Goal: Information Seeking & Learning: Find specific fact

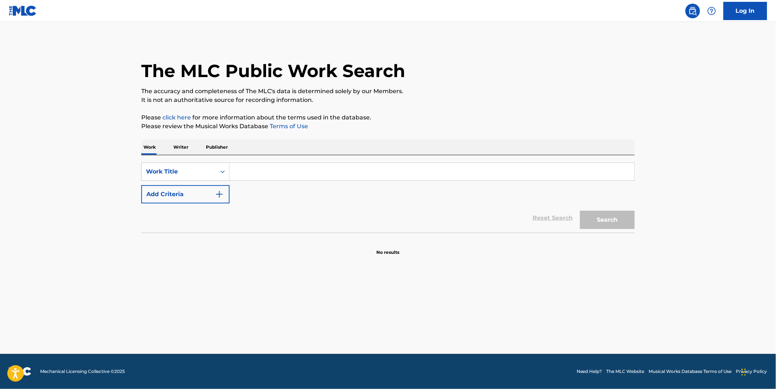
click at [299, 173] on input "Search Form" at bounding box center [432, 172] width 405 height 18
paste input "Finally Gone"
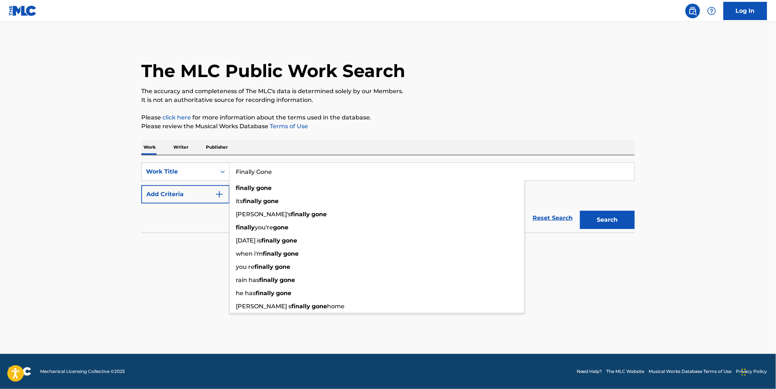
type input "Finally Gone"
click at [195, 197] on button "Add Criteria" at bounding box center [185, 194] width 88 height 18
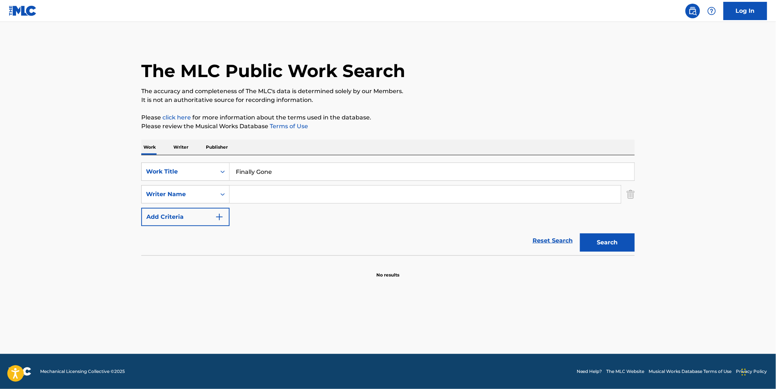
click at [254, 196] on input "Search Form" at bounding box center [425, 194] width 391 height 18
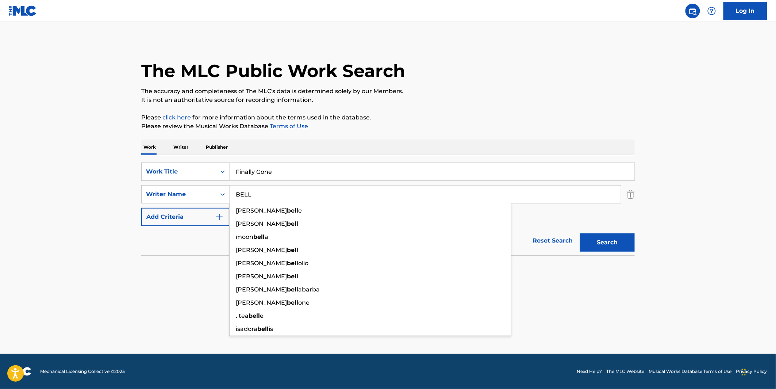
type input "BELL"
click at [580, 233] on button "Search" at bounding box center [607, 242] width 55 height 18
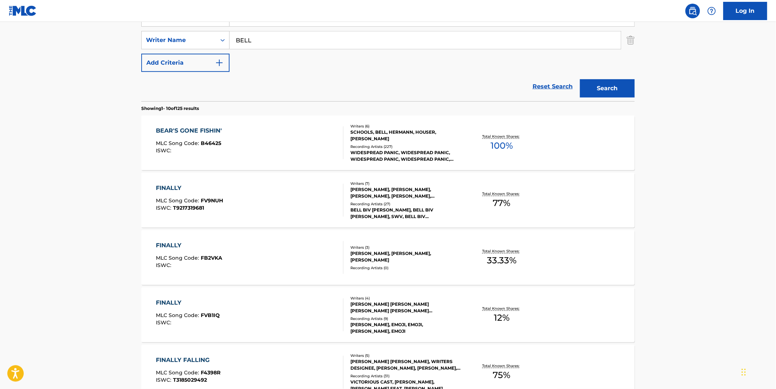
scroll to position [81, 0]
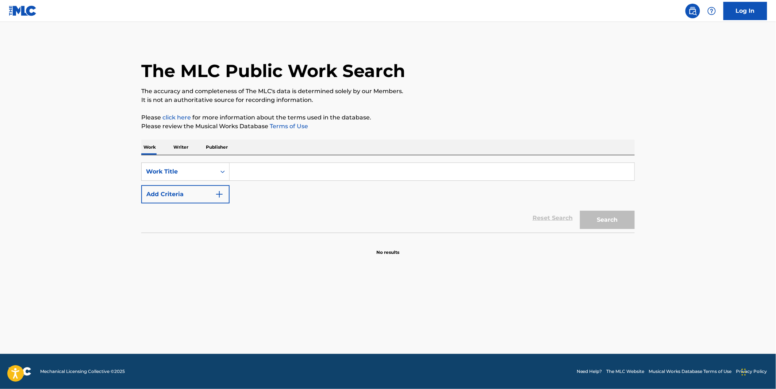
click at [296, 186] on div "SearchWithCriteriae24e7938-0bdb-43cc-9232-1d1b08acd873 Work Title Add Criteria" at bounding box center [388, 182] width 494 height 41
click at [297, 176] on input "Search Form" at bounding box center [432, 172] width 405 height 18
paste input "AWAY TO YOU"
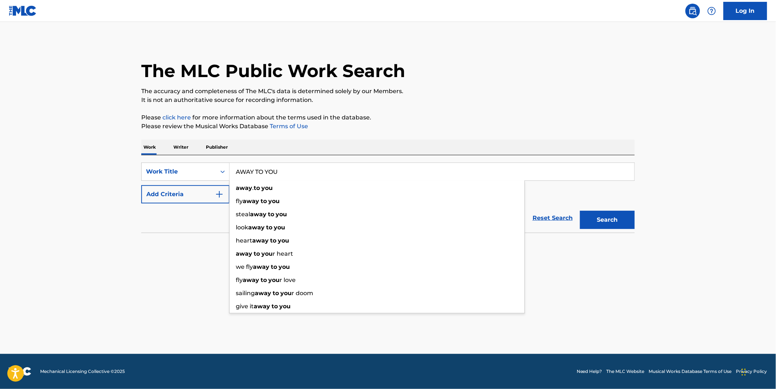
type input "AWAY TO YOU"
click at [226, 209] on div "Reset Search Search" at bounding box center [388, 217] width 494 height 29
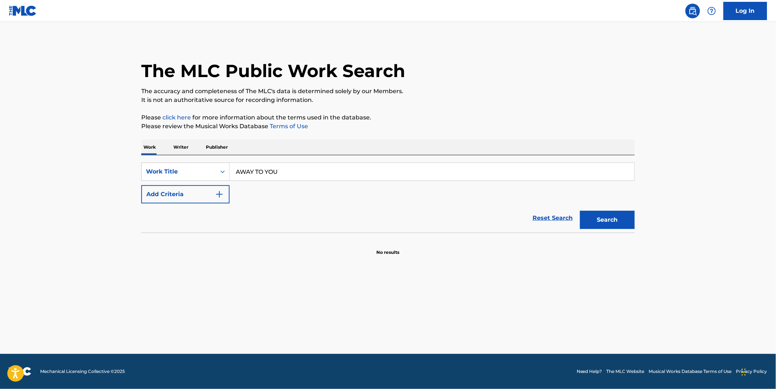
click at [218, 199] on button "Add Criteria" at bounding box center [185, 194] width 88 height 18
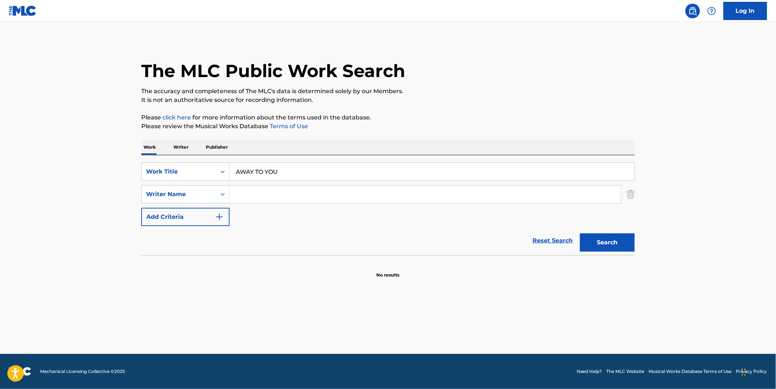
click at [283, 199] on input "Search Form" at bounding box center [425, 194] width 391 height 18
paste input "Lizdek"
type input "Lizdek"
click at [617, 239] on button "Search" at bounding box center [607, 242] width 55 height 18
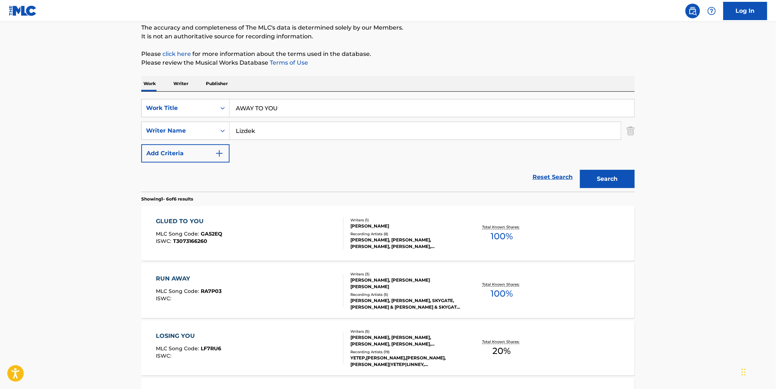
scroll to position [162, 0]
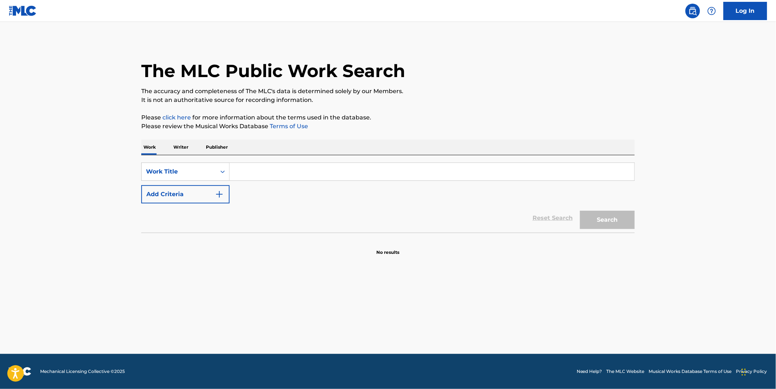
click at [351, 173] on input "Search Form" at bounding box center [432, 172] width 405 height 18
type input "F"
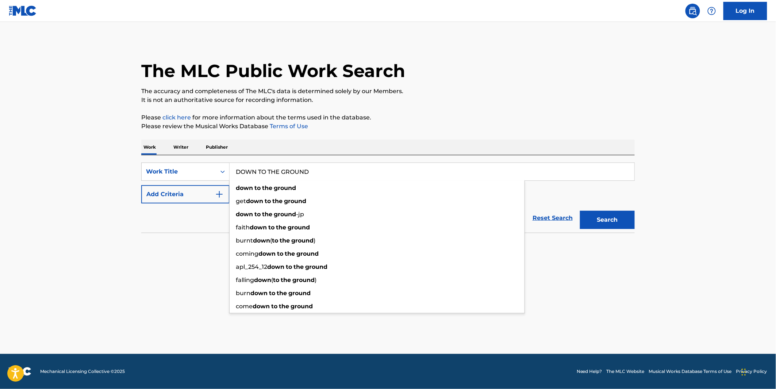
type input "DOWN TO THE GROUND"
click at [526, 41] on div "The MLC Public Work Search" at bounding box center [388, 66] width 494 height 53
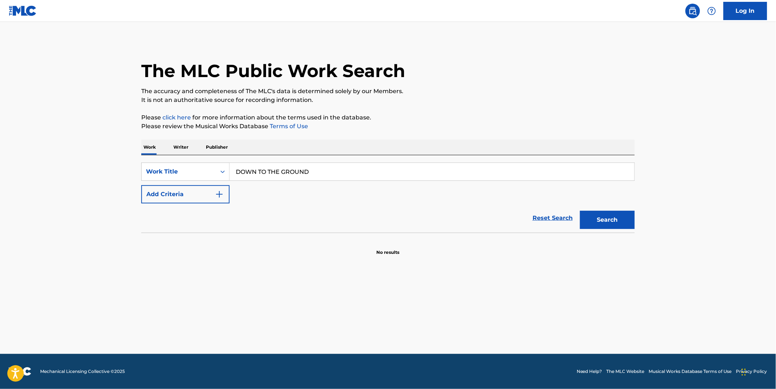
click at [215, 194] on img "Search Form" at bounding box center [219, 194] width 9 height 9
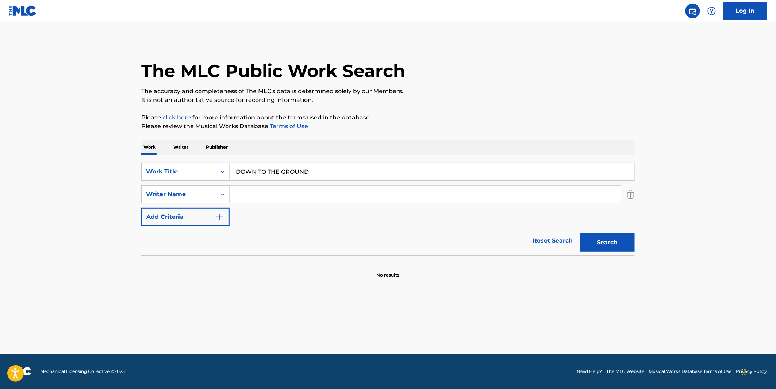
click at [298, 187] on input "Search Form" at bounding box center [425, 194] width 391 height 18
type input "MORA"
click at [580, 233] on button "Search" at bounding box center [607, 242] width 55 height 18
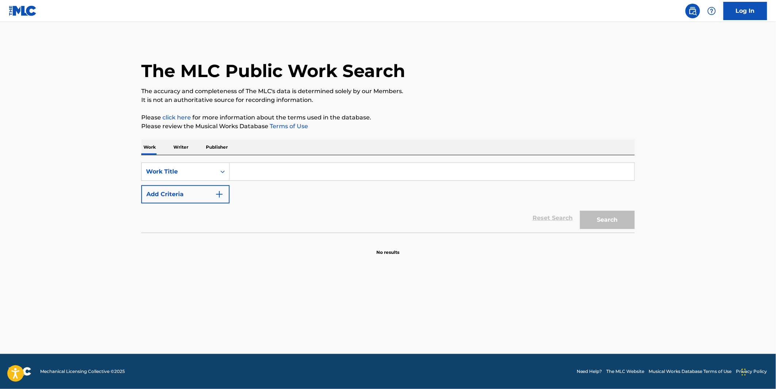
click at [257, 173] on input "Search Form" at bounding box center [432, 172] width 405 height 18
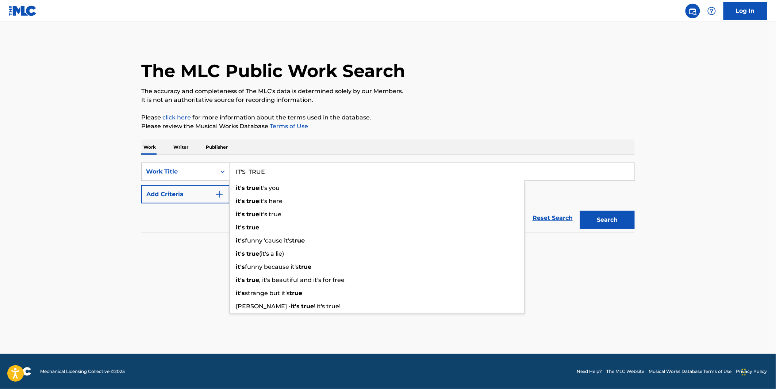
type input "IT'S TRUE"
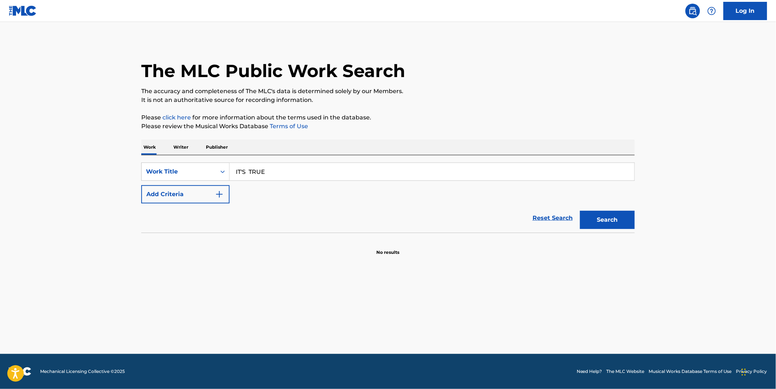
click at [158, 190] on button "Add Criteria" at bounding box center [185, 194] width 88 height 18
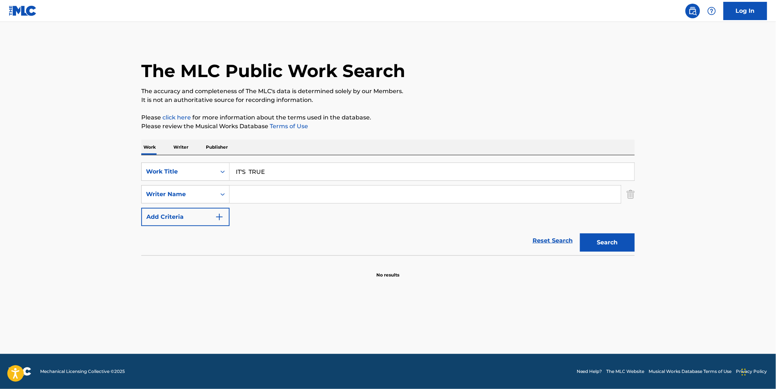
click at [249, 204] on div "SearchWithCriteriafaa3b6b5-e0b8-436e-9791-150cb7d731ee Work Title IT'S TRUE Sea…" at bounding box center [388, 194] width 494 height 64
click at [258, 197] on input "Search Form" at bounding box center [425, 194] width 391 height 18
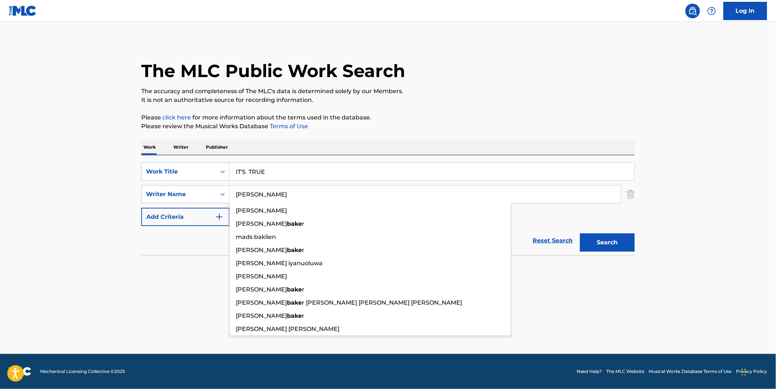
type input "BAKER"
click at [580, 233] on button "Search" at bounding box center [607, 242] width 55 height 18
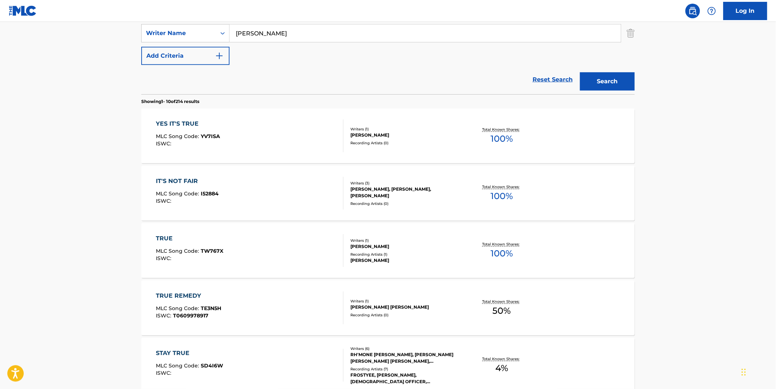
scroll to position [162, 0]
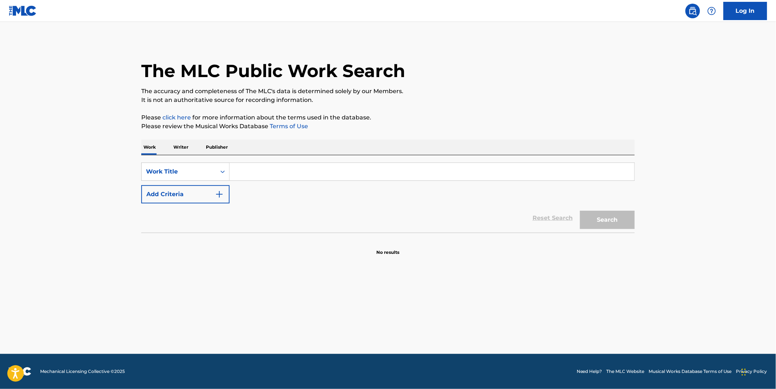
click at [286, 166] on input "Search Form" at bounding box center [432, 172] width 405 height 18
paste input "TESTIMONY"
type input "TESTIMONY"
click at [216, 202] on button "Add Criteria" at bounding box center [185, 194] width 88 height 18
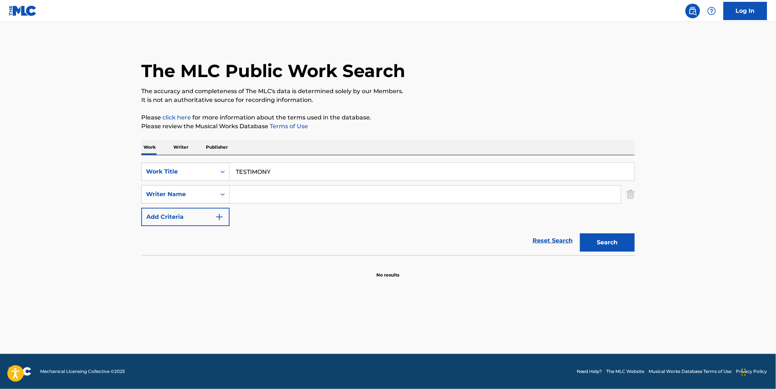
click at [267, 192] on input "Search Form" at bounding box center [425, 194] width 391 height 18
drag, startPoint x: 268, startPoint y: 184, endPoint x: 264, endPoint y: 187, distance: 5.2
click at [268, 184] on div "SearchWithCriteriac591ddcd-cde6-4495-bd9e-34344fb23364 Work Title TESTIMONY Sea…" at bounding box center [388, 194] width 494 height 64
click at [262, 191] on input "Search Form" at bounding box center [425, 194] width 391 height 18
paste input "[PERSON_NAME]"
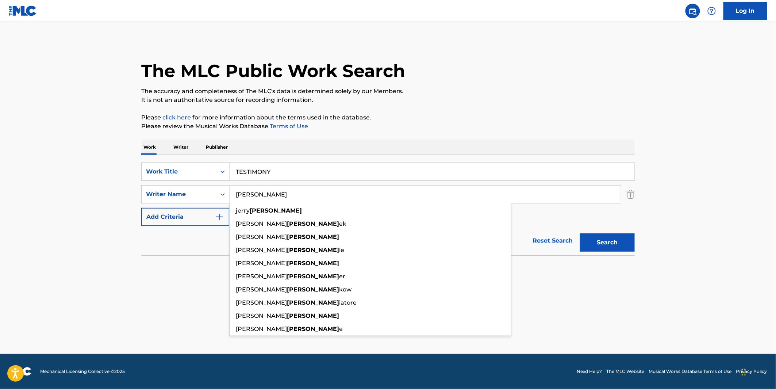
type input "[PERSON_NAME]"
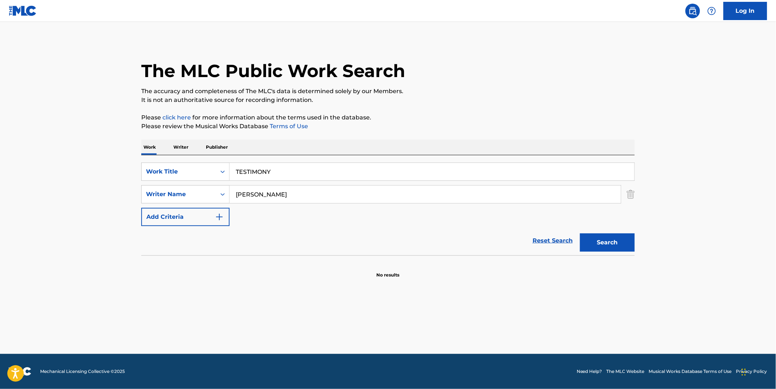
click at [585, 242] on button "Search" at bounding box center [607, 242] width 55 height 18
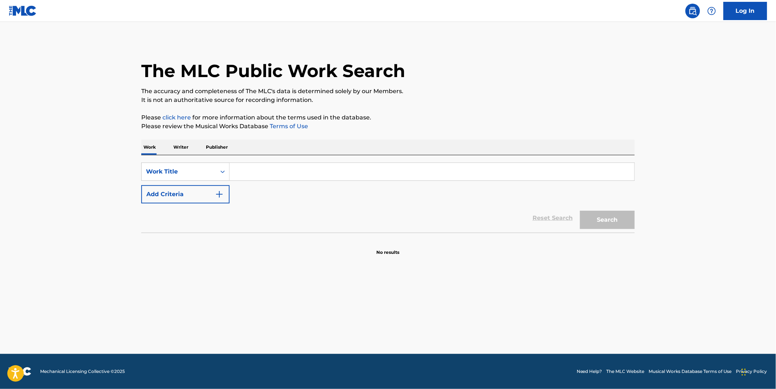
click at [253, 177] on input "Search Form" at bounding box center [432, 172] width 405 height 18
paste input "little megan green"
type input "little megan green"
click at [580, 211] on button "Search" at bounding box center [607, 220] width 55 height 18
click at [257, 172] on input "Search Form" at bounding box center [432, 172] width 405 height 18
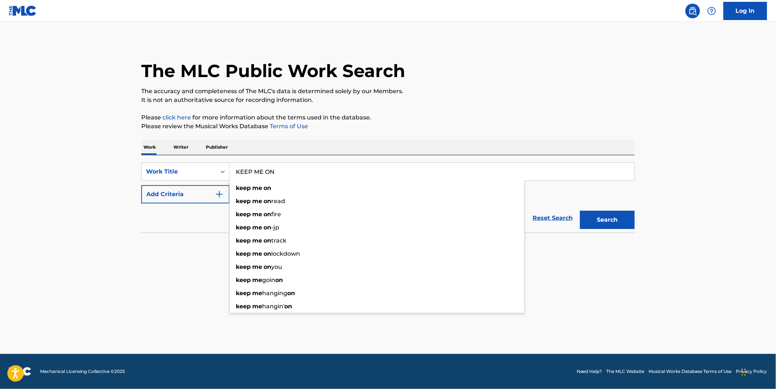
type input "KEEP ME ON"
drag, startPoint x: 77, startPoint y: 251, endPoint x: 102, endPoint y: 226, distance: 35.4
click at [88, 238] on main "The MLC Public Work Search The accuracy and completeness of The MLC's data is d…" at bounding box center [388, 188] width 776 height 332
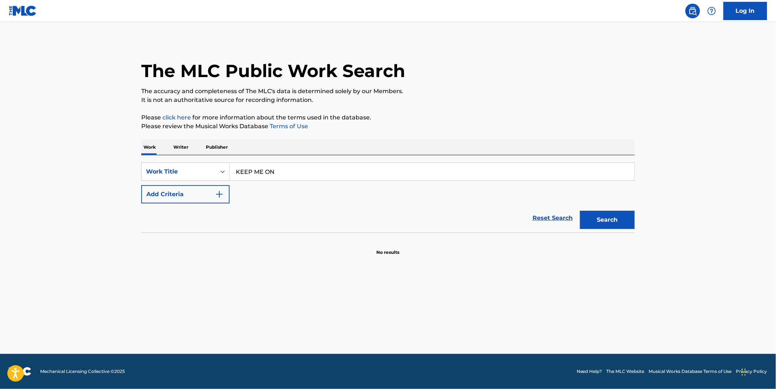
click at [175, 185] on button "Add Criteria" at bounding box center [185, 194] width 88 height 18
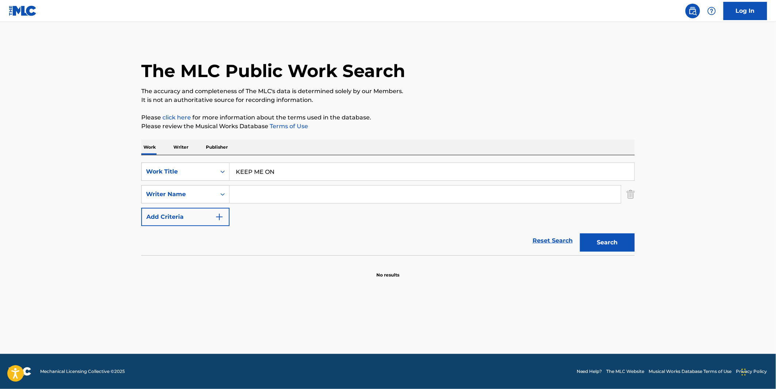
click at [253, 200] on input "Search Form" at bounding box center [425, 194] width 391 height 18
paste input "Migliorelli"
type input "Migliorelli"
click at [580, 233] on button "Search" at bounding box center [607, 242] width 55 height 18
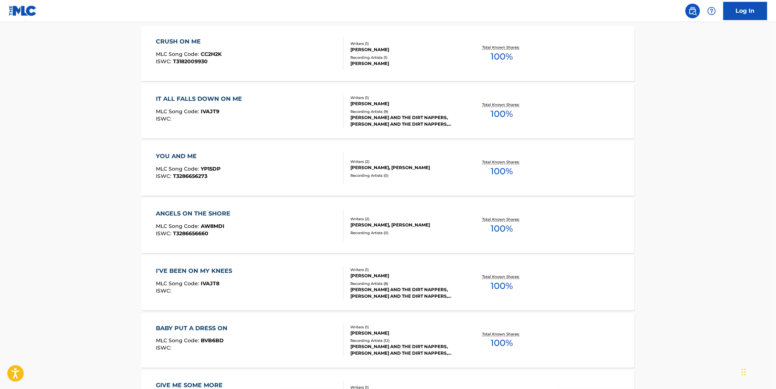
scroll to position [203, 0]
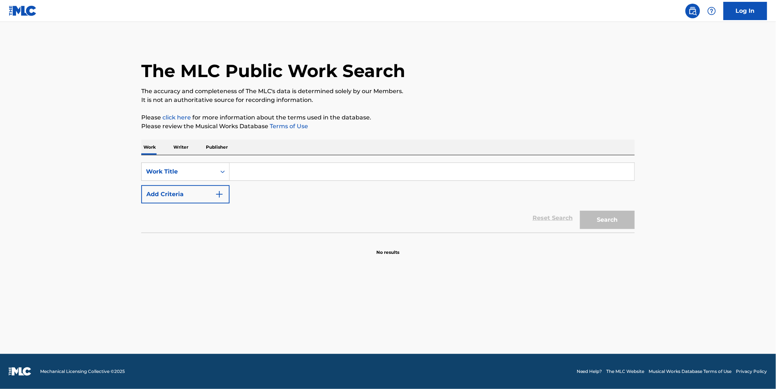
click at [275, 171] on input "Search Form" at bounding box center [432, 172] width 405 height 18
paste input "Mona Lisa Eyes"
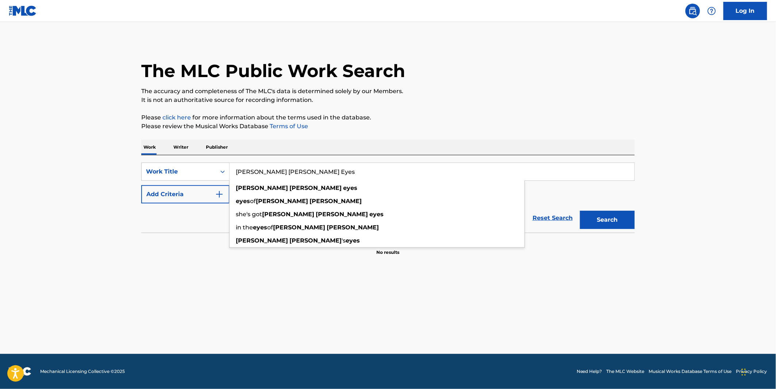
type input "Mona Lisa Eyes"
drag, startPoint x: 196, startPoint y: 194, endPoint x: 200, endPoint y: 194, distance: 4.1
click at [196, 194] on button "Add Criteria" at bounding box center [185, 194] width 88 height 18
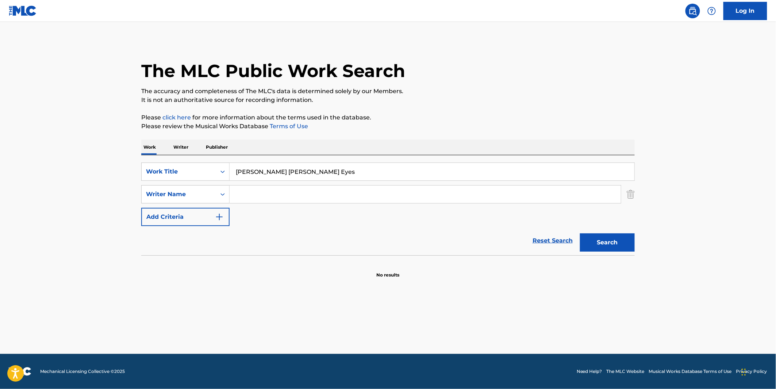
click at [249, 198] on input "Search Form" at bounding box center [425, 194] width 391 height 18
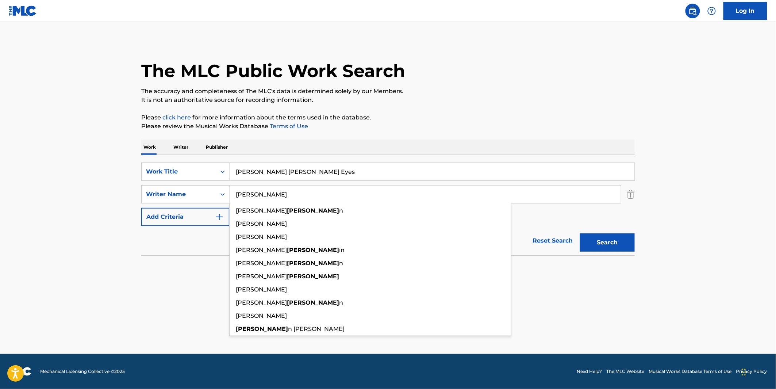
type input "[PERSON_NAME]"
click at [580, 233] on button "Search" at bounding box center [607, 242] width 55 height 18
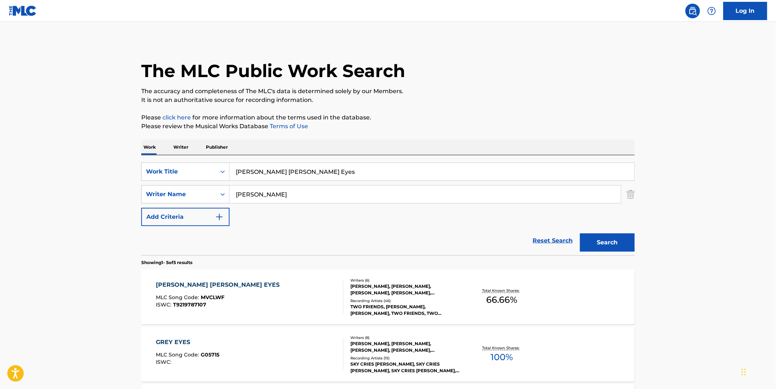
click at [487, 308] on div "MONA LISA EYES MLC Song Code : MVCLWF ISWC : T9219787107 Writers ( 6 ) ELI SONE…" at bounding box center [388, 296] width 494 height 55
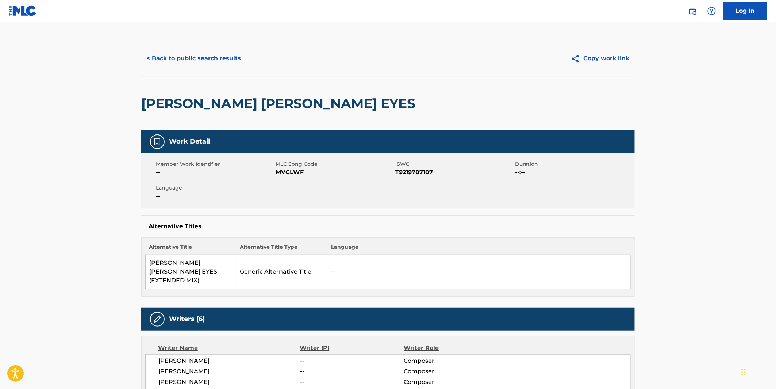
click at [214, 59] on button "< Back to public search results" at bounding box center [193, 58] width 105 height 18
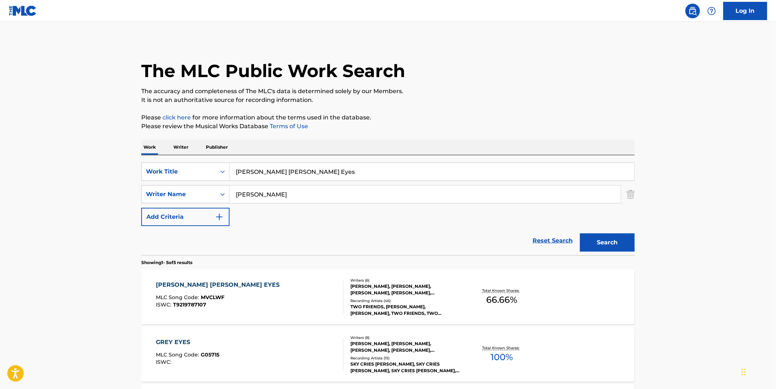
click at [265, 172] on input "Mona Lisa Eyes" at bounding box center [432, 172] width 405 height 18
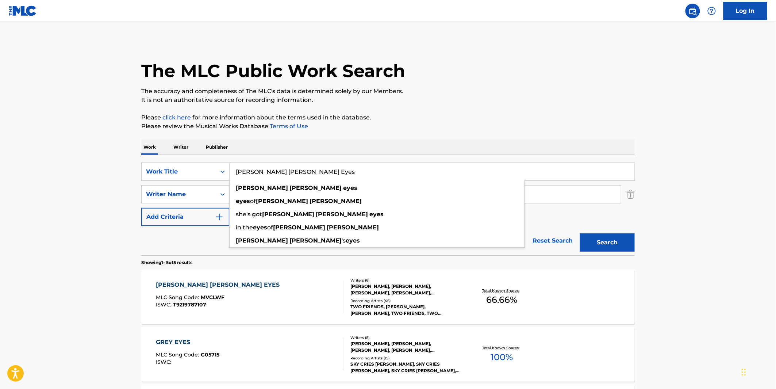
click at [265, 172] on input "Mona Lisa Eyes" at bounding box center [432, 172] width 405 height 18
drag, startPoint x: 265, startPoint y: 172, endPoint x: 327, endPoint y: 160, distance: 62.9
click at [330, 157] on div "SearchWithCriteria9d59d427-1742-40bc-bd39-e9e0e722a314 Work Title Mona Lisa Eye…" at bounding box center [388, 205] width 494 height 100
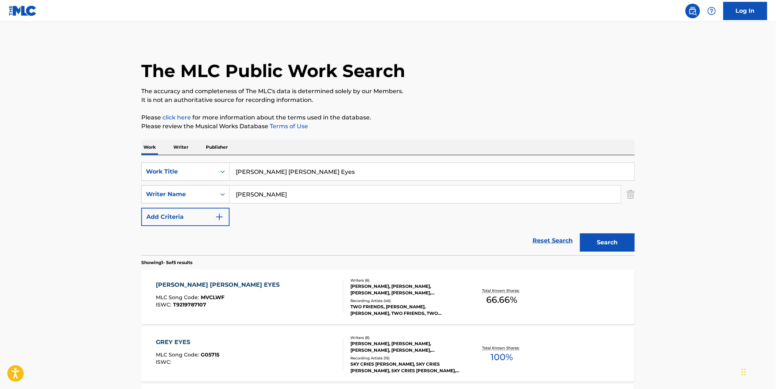
click at [315, 169] on input "Mona Lisa Eyes" at bounding box center [432, 172] width 405 height 18
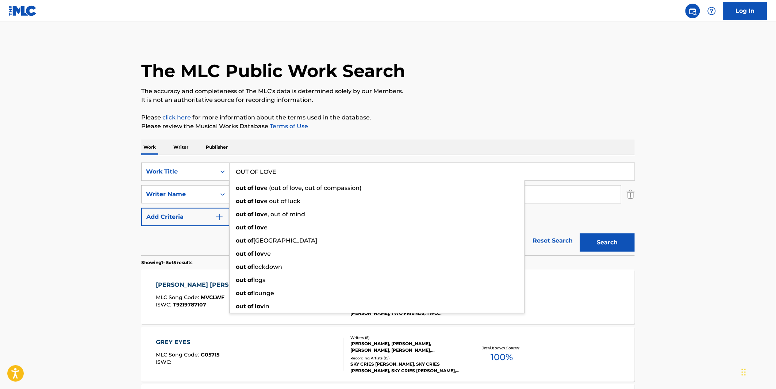
type input "OUT OF LOVE"
click at [580, 233] on button "Search" at bounding box center [607, 242] width 55 height 18
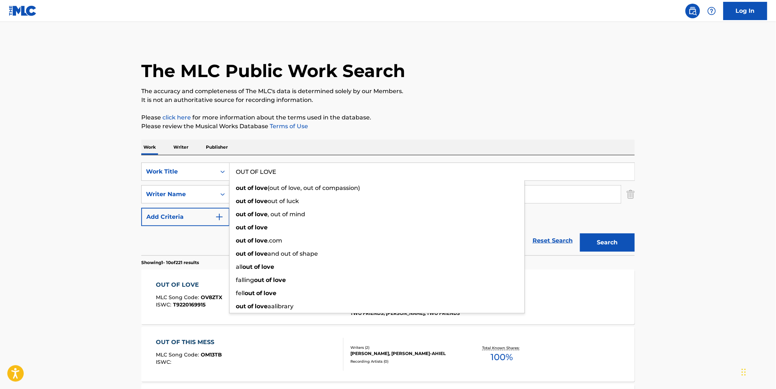
click at [487, 102] on p "It is not an authoritative source for recording information." at bounding box center [388, 100] width 494 height 9
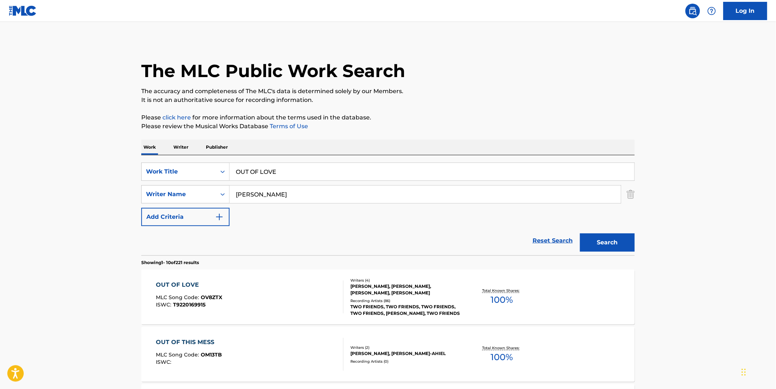
click at [441, 291] on div "MOLLY MOORE, ELI SONES, MATTHEW HALPER, BRANDYN BURNETTE" at bounding box center [405, 289] width 110 height 13
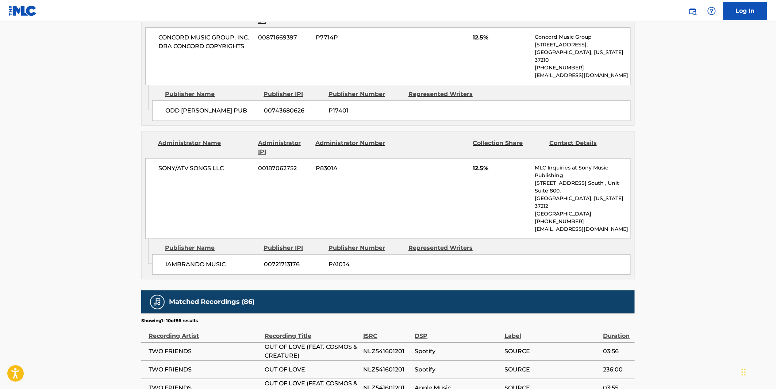
scroll to position [1054, 0]
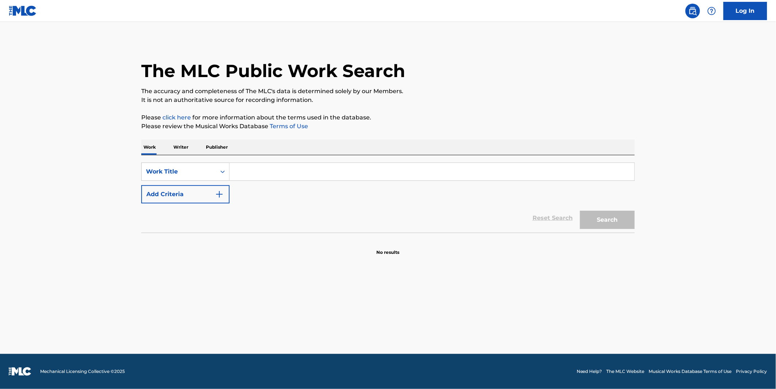
click at [293, 176] on input "Search Form" at bounding box center [432, 172] width 405 height 18
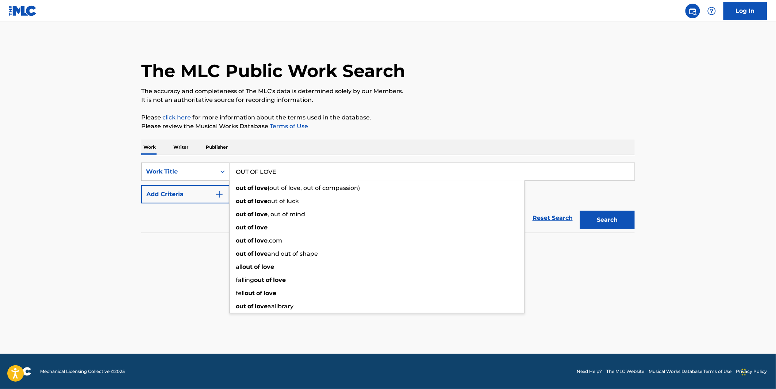
type input "OUT OF LOVE"
click at [412, 116] on p "Please click here for more information about the terms used in the database." at bounding box center [388, 117] width 494 height 9
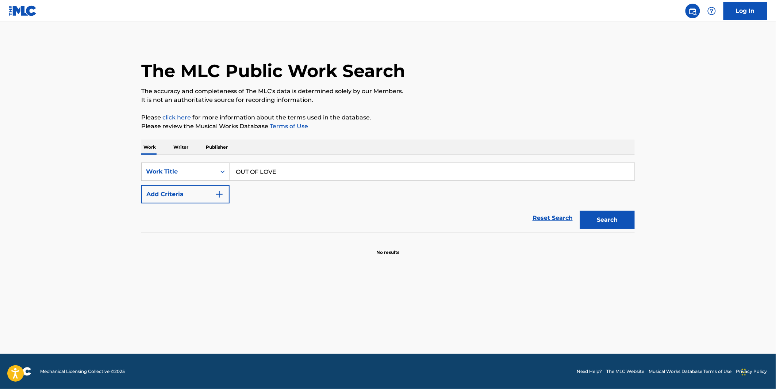
click at [192, 195] on button "Add Criteria" at bounding box center [185, 194] width 88 height 18
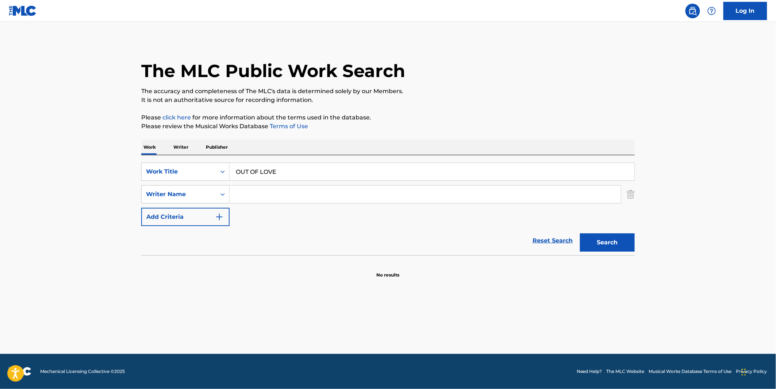
click at [250, 192] on input "Search Form" at bounding box center [425, 194] width 391 height 18
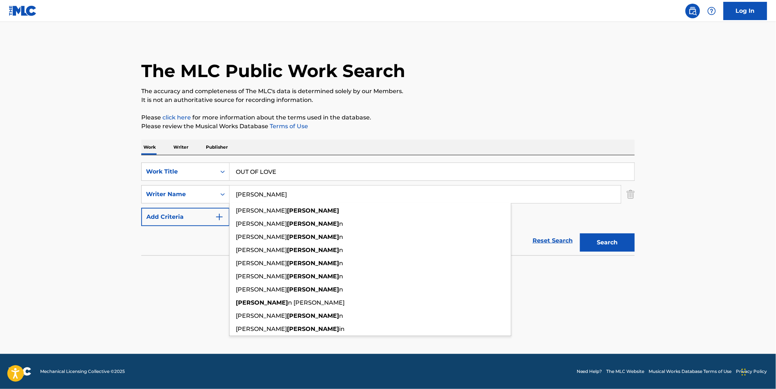
type input "[PERSON_NAME]"
click at [580, 233] on button "Search" at bounding box center [607, 242] width 55 height 18
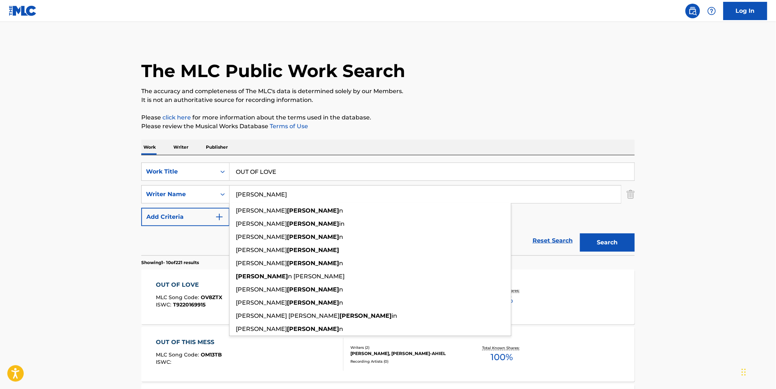
click at [533, 96] on p "It is not an authoritative source for recording information." at bounding box center [388, 100] width 494 height 9
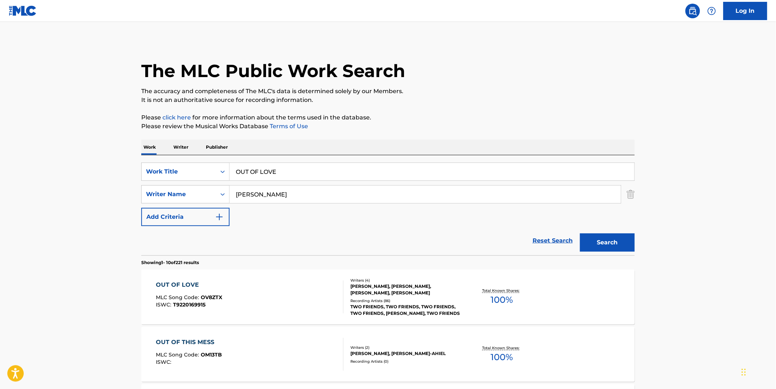
click at [355, 302] on div "Recording Artists ( 86 )" at bounding box center [405, 300] width 110 height 5
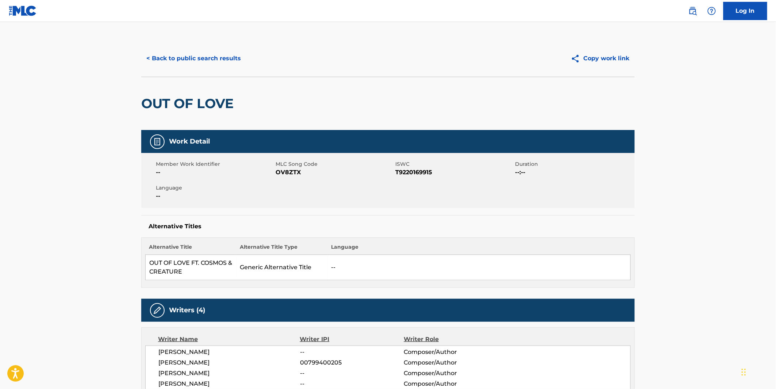
click at [162, 49] on button "< Back to public search results" at bounding box center [193, 58] width 105 height 18
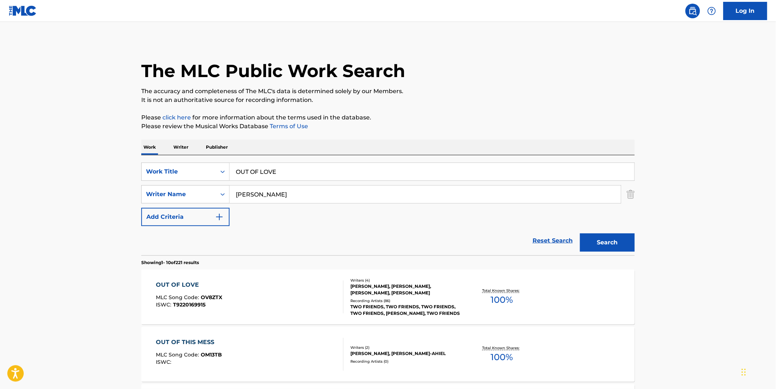
click at [274, 171] on input "OUT OF LOVE" at bounding box center [432, 172] width 405 height 18
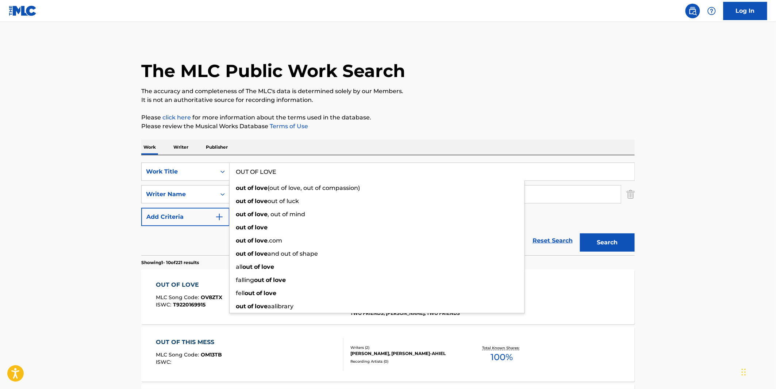
paste input "Pacific Coast Highway"
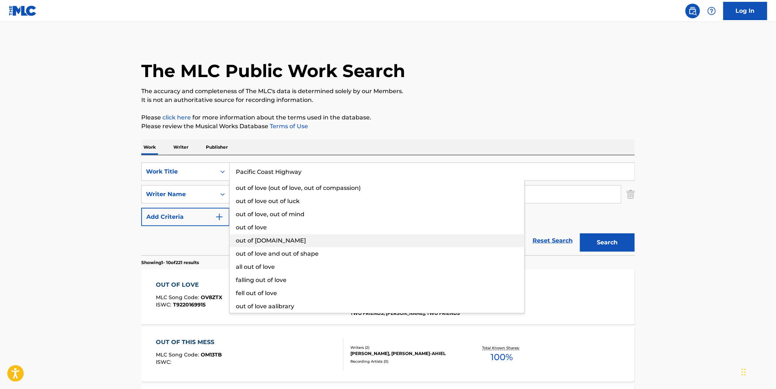
type input "Pacific Coast Highway"
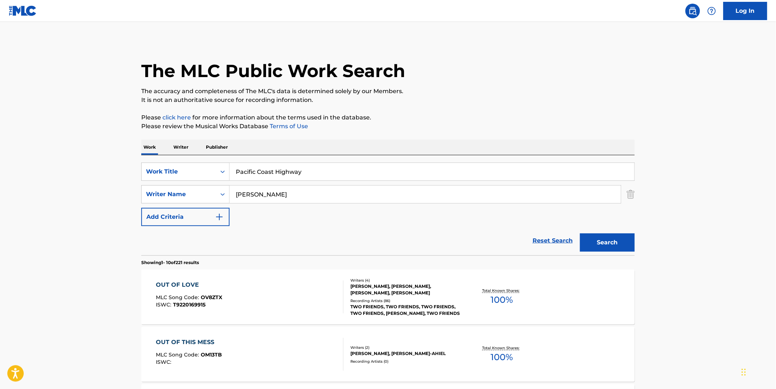
click at [428, 92] on p "The accuracy and completeness of The MLC's data is determined solely by our Mem…" at bounding box center [388, 91] width 494 height 9
click at [262, 190] on input "[PERSON_NAME]" at bounding box center [425, 194] width 391 height 18
click at [590, 245] on button "Search" at bounding box center [607, 242] width 55 height 18
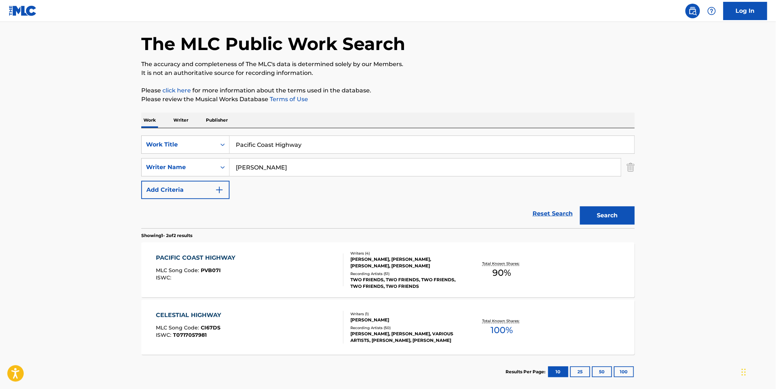
scroll to position [66, 0]
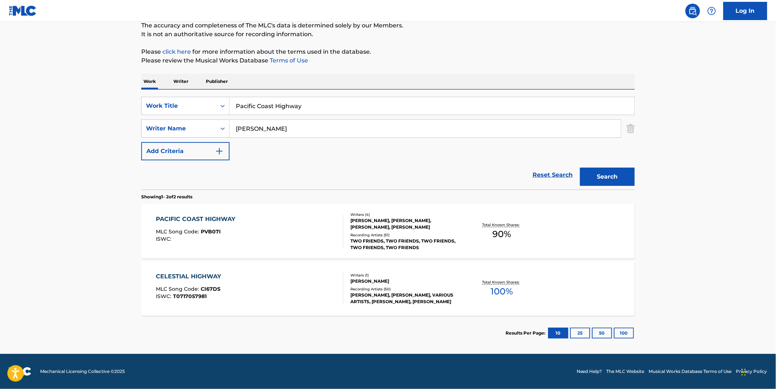
click at [405, 236] on div "Recording Artists ( 51 )" at bounding box center [405, 234] width 110 height 5
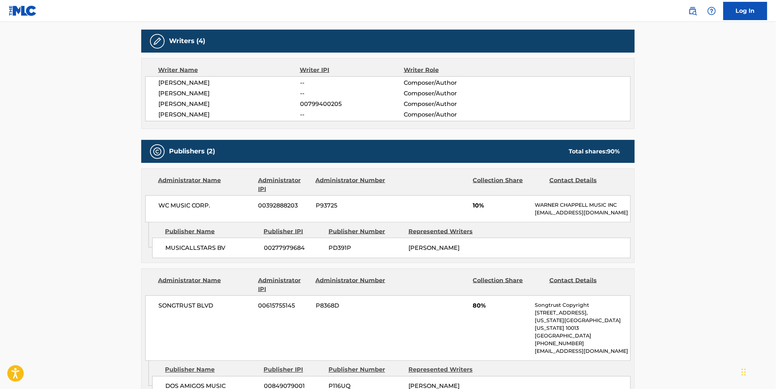
scroll to position [284, 0]
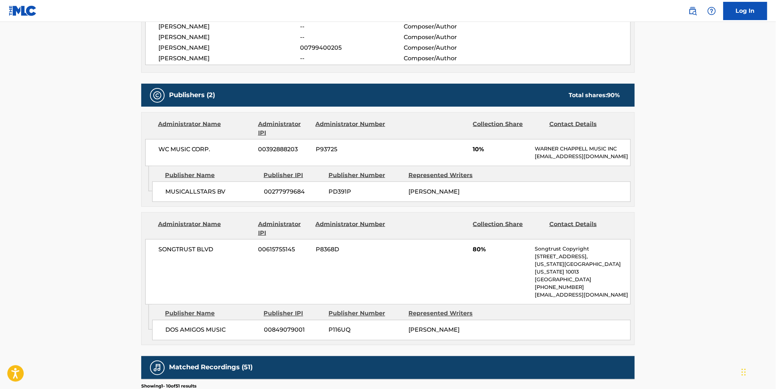
click at [199, 206] on div "Admin Original Publisher Connecting Line Publisher Name Publisher IPI Publisher…" at bounding box center [388, 186] width 493 height 40
drag, startPoint x: 177, startPoint y: 202, endPoint x: 551, endPoint y: 280, distance: 382.7
click at [532, 199] on div "MUSICALLSTARS BV 00277979684 PD391P JAMES MCHUGH" at bounding box center [391, 191] width 479 height 20
click at [559, 314] on div "Publisher Name Publisher IPI Publisher Number Represented Writers" at bounding box center [391, 313] width 479 height 9
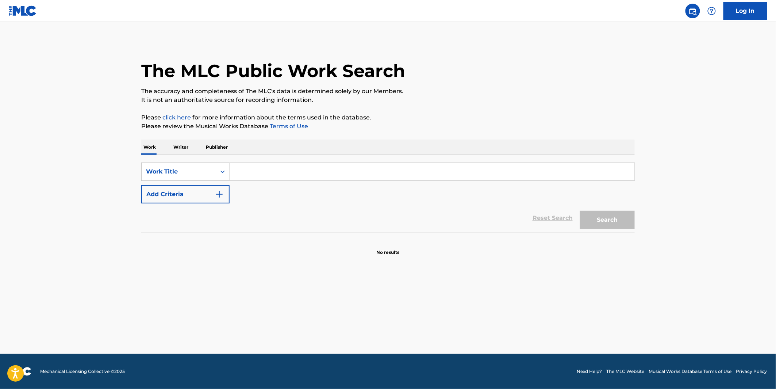
click at [301, 168] on input "Search Form" at bounding box center [432, 172] width 405 height 18
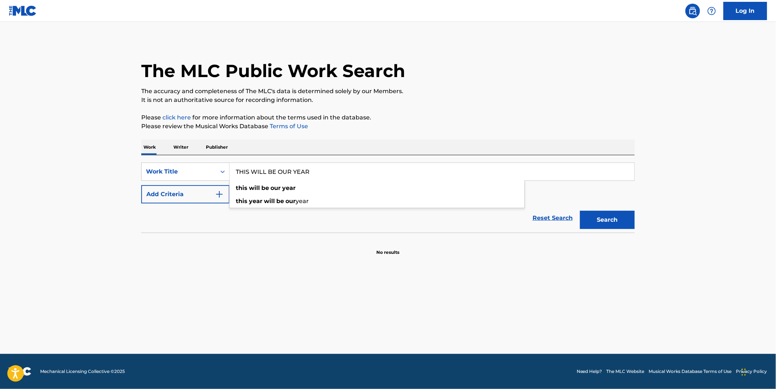
type input "THIS WILL BE OUR YEAR"
drag, startPoint x: 199, startPoint y: 264, endPoint x: 192, endPoint y: 225, distance: 40.2
click at [199, 261] on main "The MLC Public Work Search The accuracy and completeness of The MLC's data is d…" at bounding box center [388, 188] width 776 height 332
click at [195, 186] on button "Add Criteria" at bounding box center [185, 194] width 88 height 18
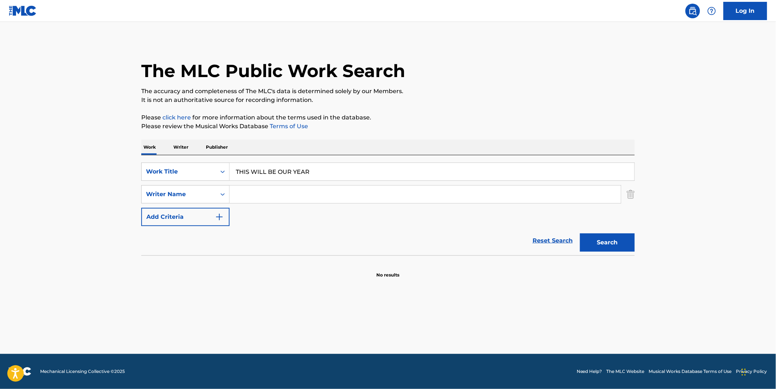
click at [250, 194] on input "Search Form" at bounding box center [425, 194] width 391 height 18
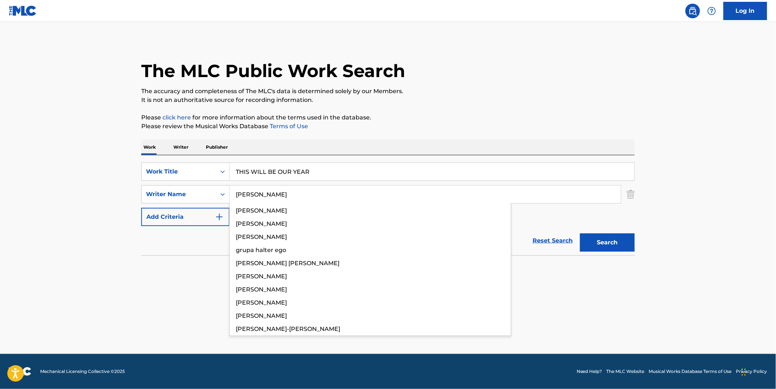
type input "[PERSON_NAME]"
click at [580, 233] on button "Search" at bounding box center [607, 242] width 55 height 18
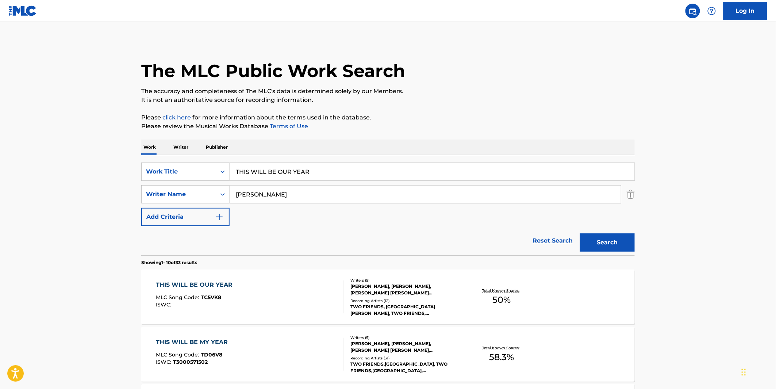
click at [420, 298] on div "Recording Artists ( 12 )" at bounding box center [405, 300] width 110 height 5
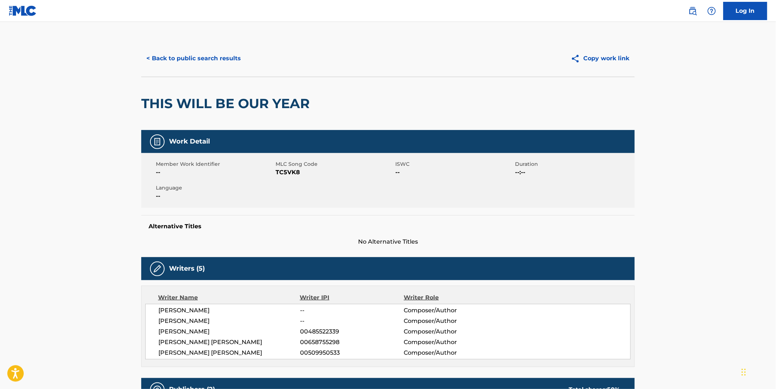
click at [168, 58] on button "< Back to public search results" at bounding box center [193, 58] width 105 height 18
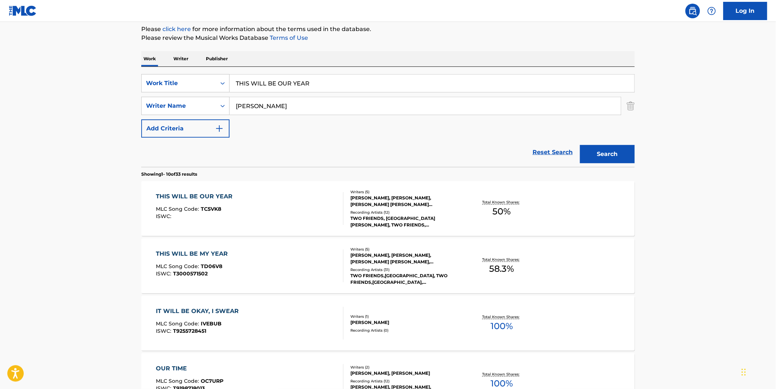
scroll to position [203, 0]
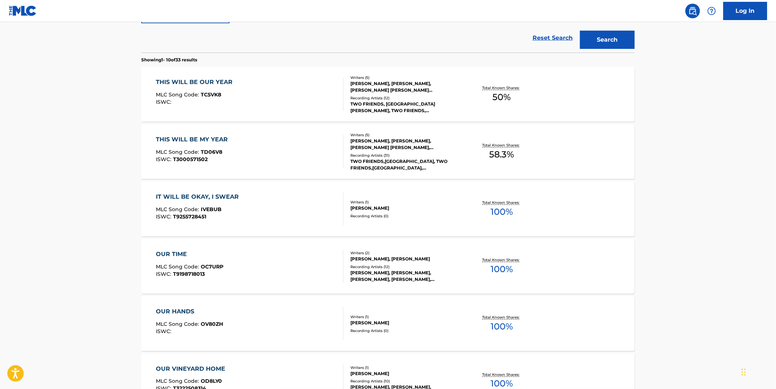
click at [320, 147] on div "THIS WILL BE MY YEAR MLC Song Code : TD06V8 ISWC : T3000571502" at bounding box center [250, 151] width 188 height 33
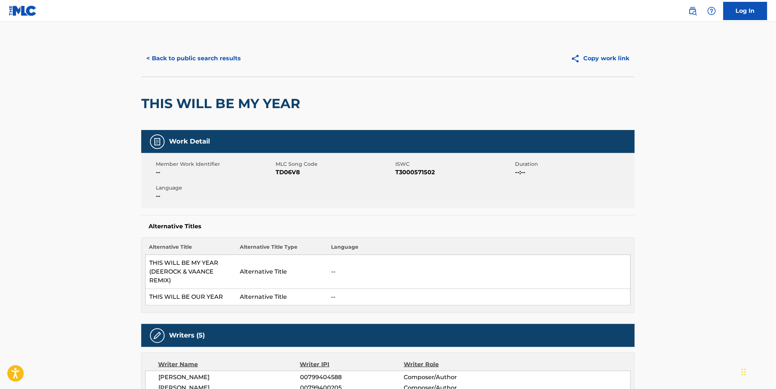
click at [171, 63] on button "< Back to public search results" at bounding box center [193, 58] width 105 height 18
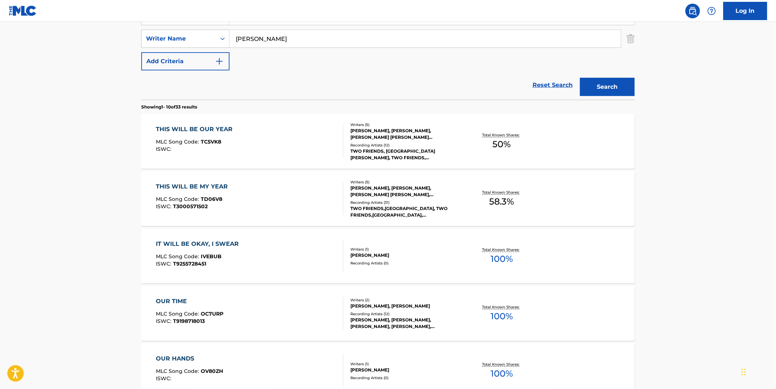
scroll to position [82, 0]
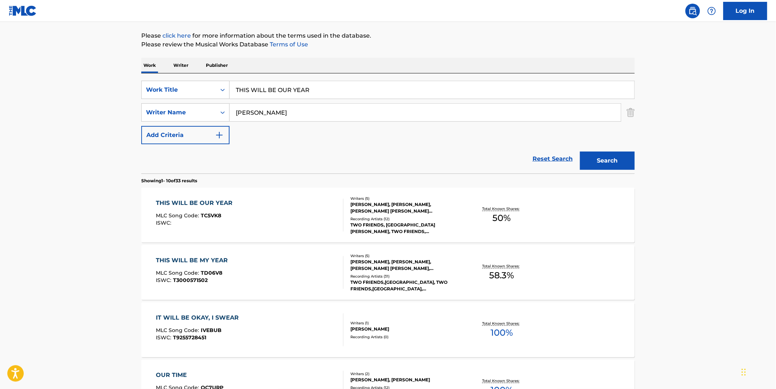
click at [272, 211] on div "THIS WILL BE OUR YEAR MLC Song Code : TC5VK8 ISWC :" at bounding box center [250, 215] width 188 height 33
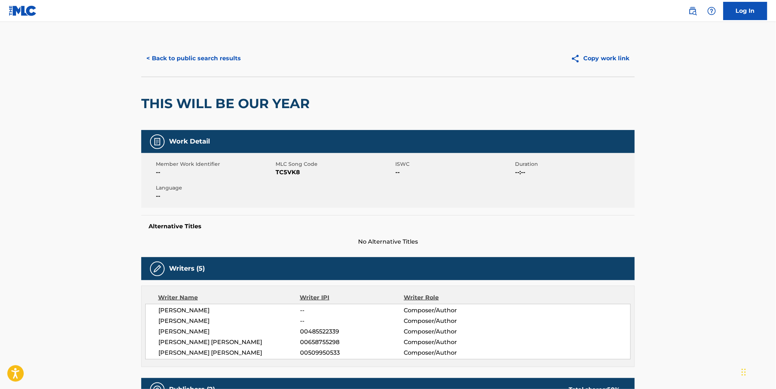
click at [238, 62] on button "< Back to public search results" at bounding box center [193, 58] width 105 height 18
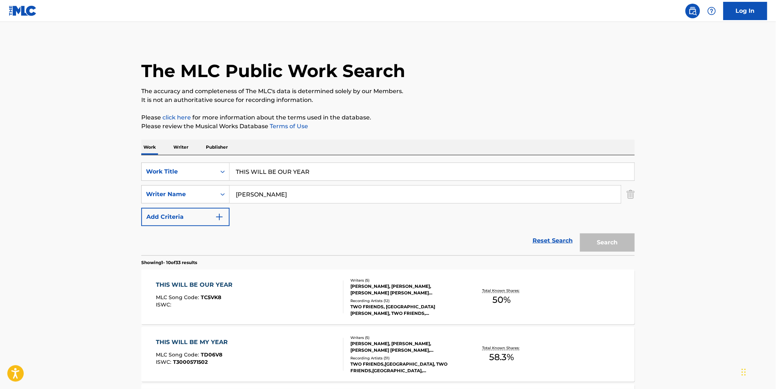
scroll to position [82, 0]
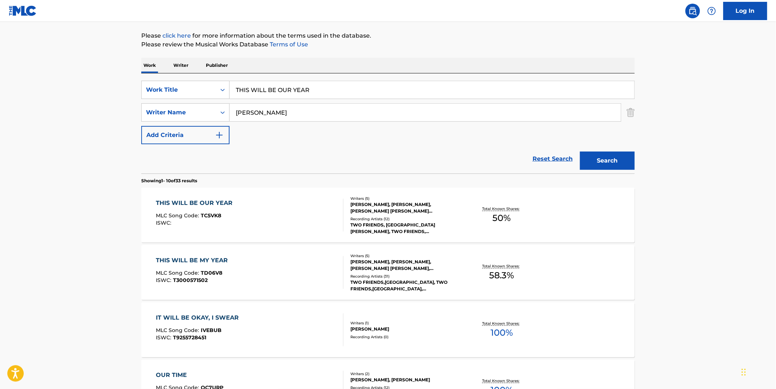
click at [304, 88] on input "THIS WILL BE OUR YEAR" at bounding box center [432, 90] width 405 height 18
paste input "While We're Dreaming"
type input "While We're Dreaming"
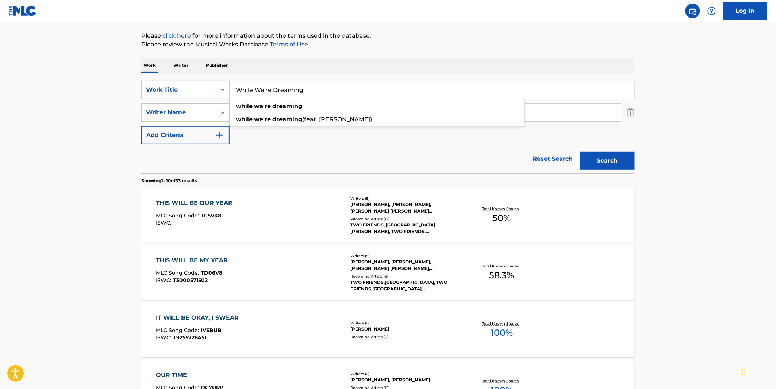
click at [630, 154] on button "Search" at bounding box center [607, 161] width 55 height 18
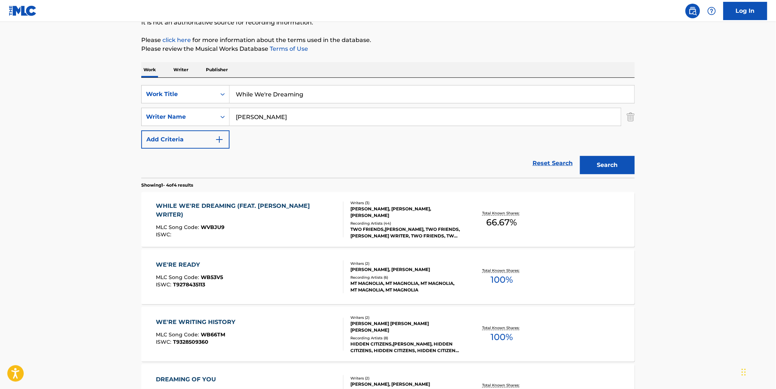
scroll to position [81, 0]
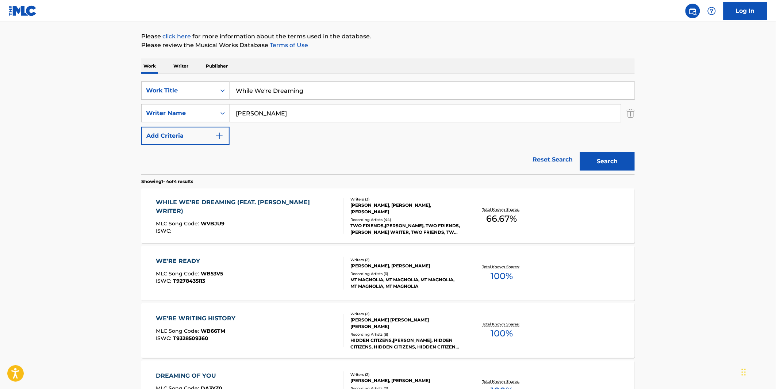
click at [364, 223] on div "TWO FRIENDS,[PERSON_NAME], TWO FRIENDS,[PERSON_NAME] WRITER, TWO FRIENDS, TWO F…" at bounding box center [405, 228] width 110 height 13
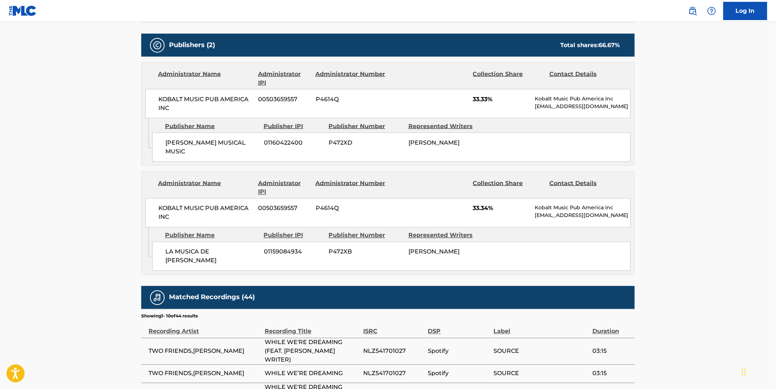
scroll to position [203, 0]
